Goal: Information Seeking & Learning: Learn about a topic

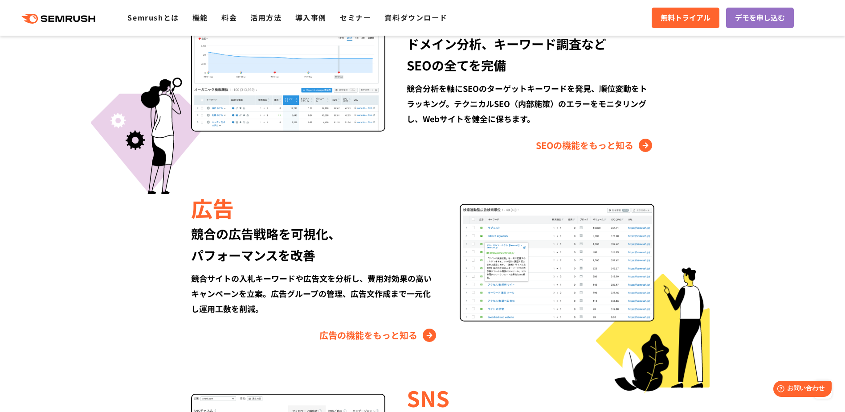
scroll to position [1070, 0]
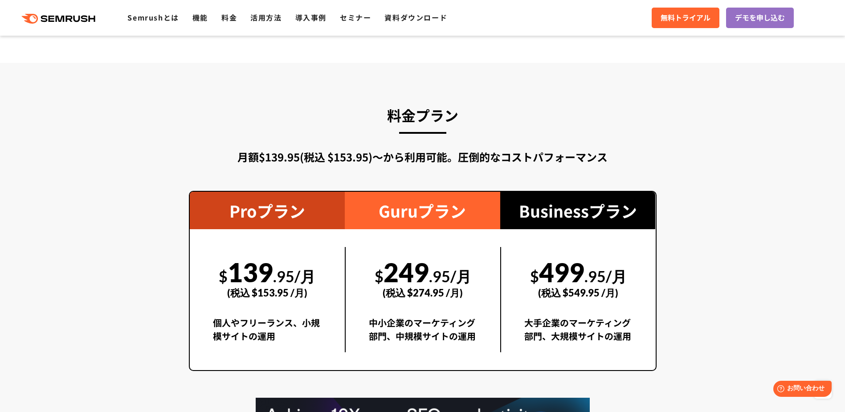
scroll to position [1649, 0]
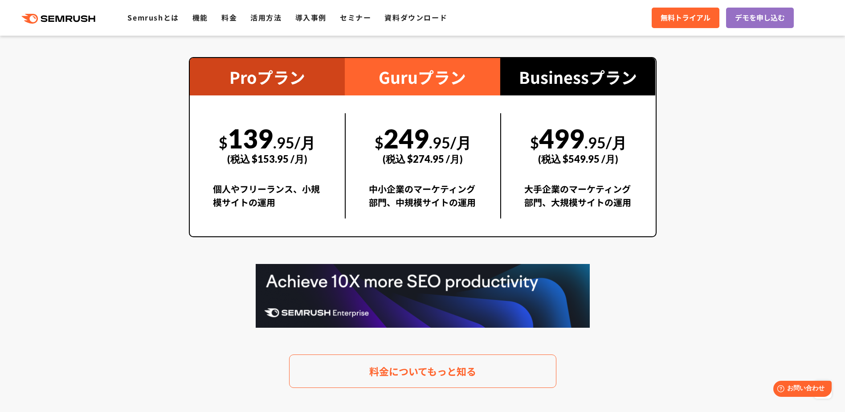
click at [716, 148] on section "料金プラン 月額$139.95(税込 $153.95)〜から利用可能。圧倒的なコストパフォーマンス Proプラン $ 139 .95/月 (税込 $153.9…" at bounding box center [422, 178] width 845 height 499
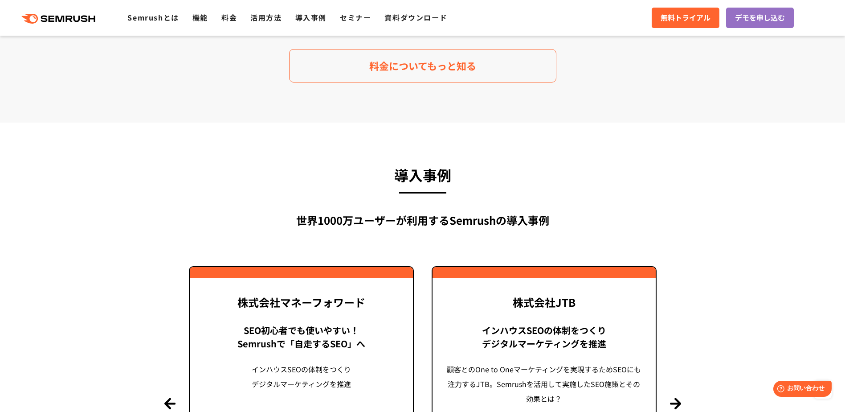
scroll to position [1910, 0]
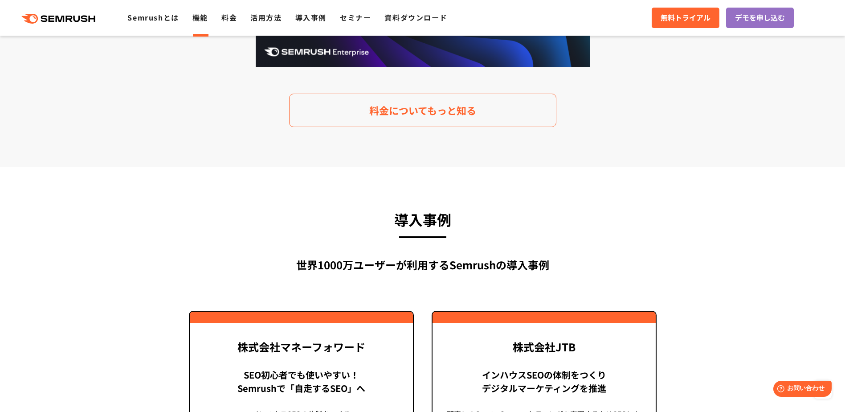
click at [197, 23] on li "機能" at bounding box center [201, 18] width 16 height 12
click at [199, 20] on link "機能" at bounding box center [201, 17] width 16 height 11
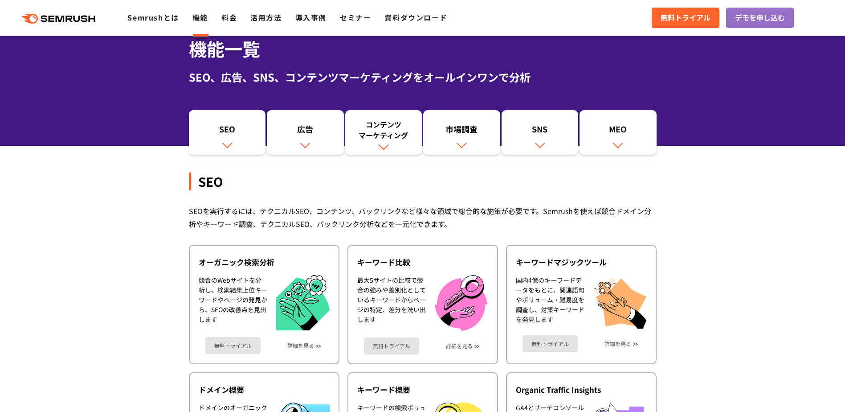
scroll to position [89, 0]
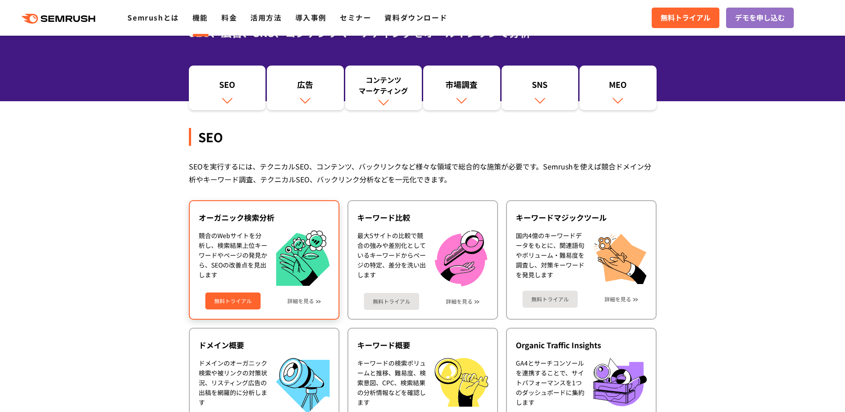
click at [235, 237] on div "競合のWebサイトを分析し、検索結果上位キーワードやページの発見から、SEOの改善点を見出します" at bounding box center [233, 258] width 69 height 56
click at [224, 247] on div "競合のWebサイトを分析し、検索結果上位キーワードやページの発見から、SEOの改善点を見出します" at bounding box center [233, 258] width 69 height 56
click at [225, 257] on div "競合のWebサイトを分析し、検索結果上位キーワードやページの発見から、SEOの改善点を見出します" at bounding box center [233, 258] width 69 height 56
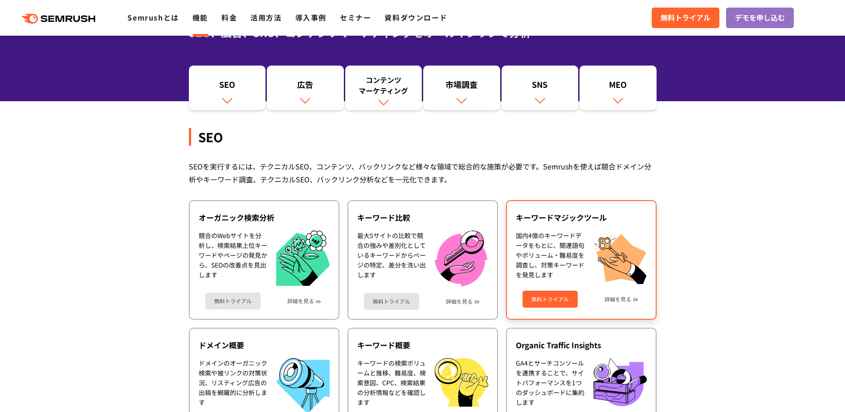
click at [545, 238] on div "国内4億のキーワードデータをもとに、関連語句やボリューム・難易度を調査し、対策キーワードを発見します" at bounding box center [550, 256] width 69 height 53
click at [558, 244] on div "国内4億のキーワードデータをもとに、関連語句やボリューム・難易度を調査し、対策キーワードを発見します" at bounding box center [550, 256] width 69 height 53
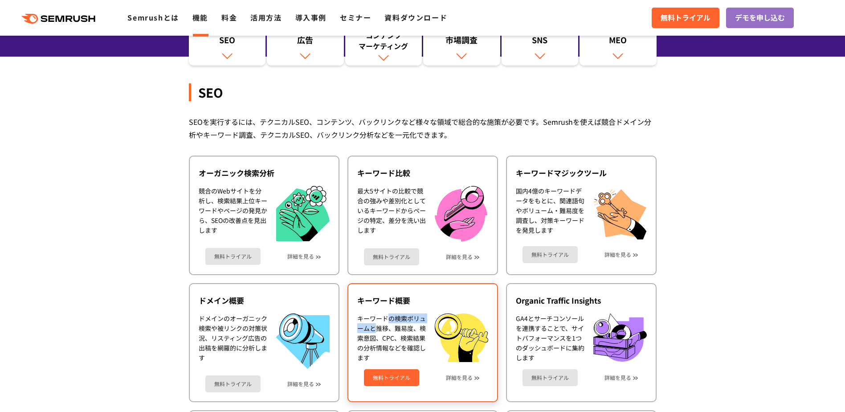
drag, startPoint x: 389, startPoint y: 320, endPoint x: 377, endPoint y: 332, distance: 16.7
click at [377, 332] on div "キーワードの検索ボリュームと推移、難易度、検索意図、CPC、検索結果の分析情報などを確認します" at bounding box center [391, 337] width 69 height 49
drag, startPoint x: 377, startPoint y: 332, endPoint x: 420, endPoint y: 340, distance: 43.5
click at [420, 340] on div "キーワードの検索ボリュームと推移、難易度、検索意図、CPC、検索結果の分析情報などを確認します" at bounding box center [391, 337] width 69 height 49
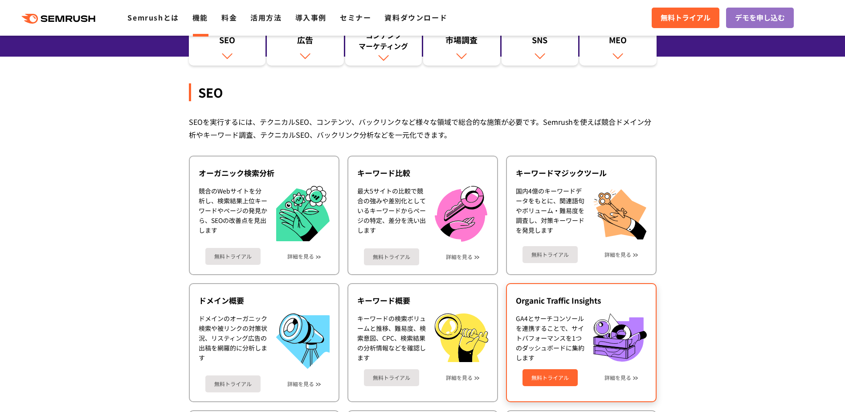
click at [558, 319] on div "GA4とサーチコンソールを連携することで、サイトパフォーマンスを1つのダッシュボードに集約します" at bounding box center [550, 337] width 69 height 49
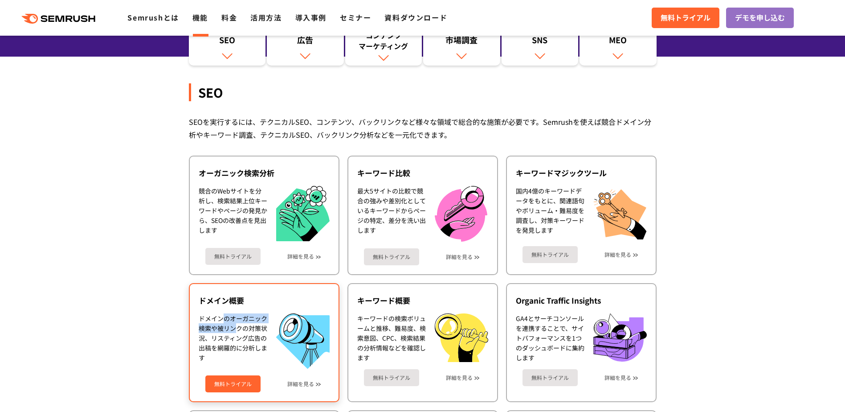
drag, startPoint x: 224, startPoint y: 319, endPoint x: 234, endPoint y: 331, distance: 15.8
click at [234, 331] on div "ドメインのオーガニック検索や被リンクの対策状況、リスティング広告の出稿を網羅的に分析します" at bounding box center [233, 340] width 69 height 55
drag, startPoint x: 234, startPoint y: 331, endPoint x: 203, endPoint y: 348, distance: 36.1
click at [203, 348] on div "ドメインのオーガニック検索や被リンクの対策状況、リスティング広告の出稿を網羅的に分析します" at bounding box center [233, 340] width 69 height 55
click at [236, 345] on div "ドメインのオーガニック検索や被リンクの対策状況、リスティング広告の出稿を網羅的に分析します" at bounding box center [233, 340] width 69 height 55
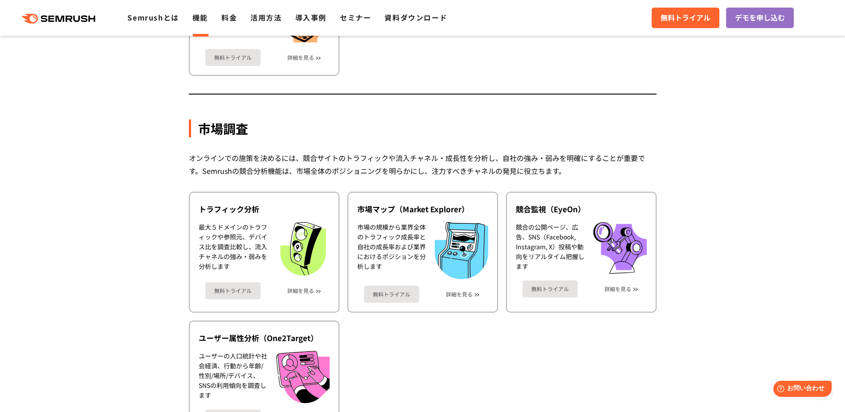
scroll to position [1560, 0]
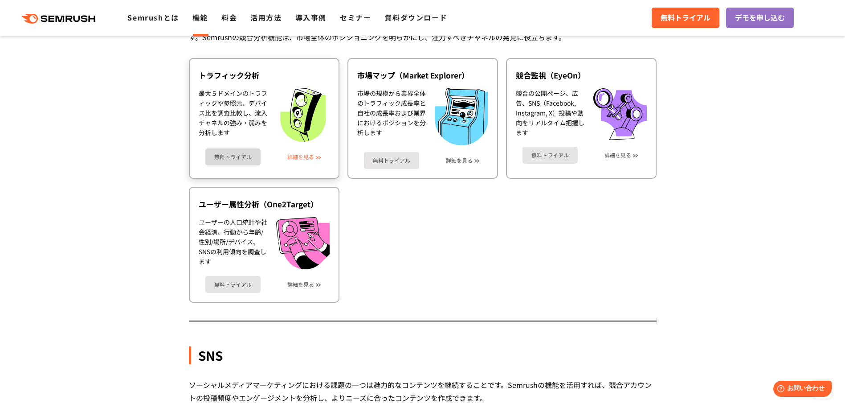
click at [307, 159] on link "詳細を見る" at bounding box center [300, 157] width 27 height 6
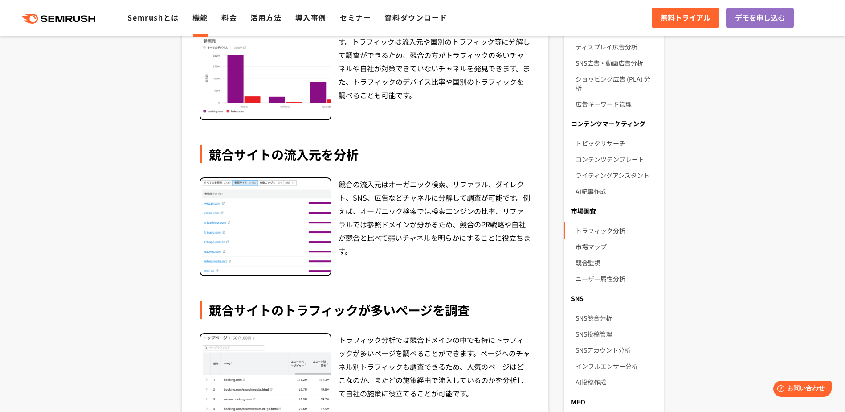
scroll to position [446, 0]
